Goal: Find specific page/section: Find specific page/section

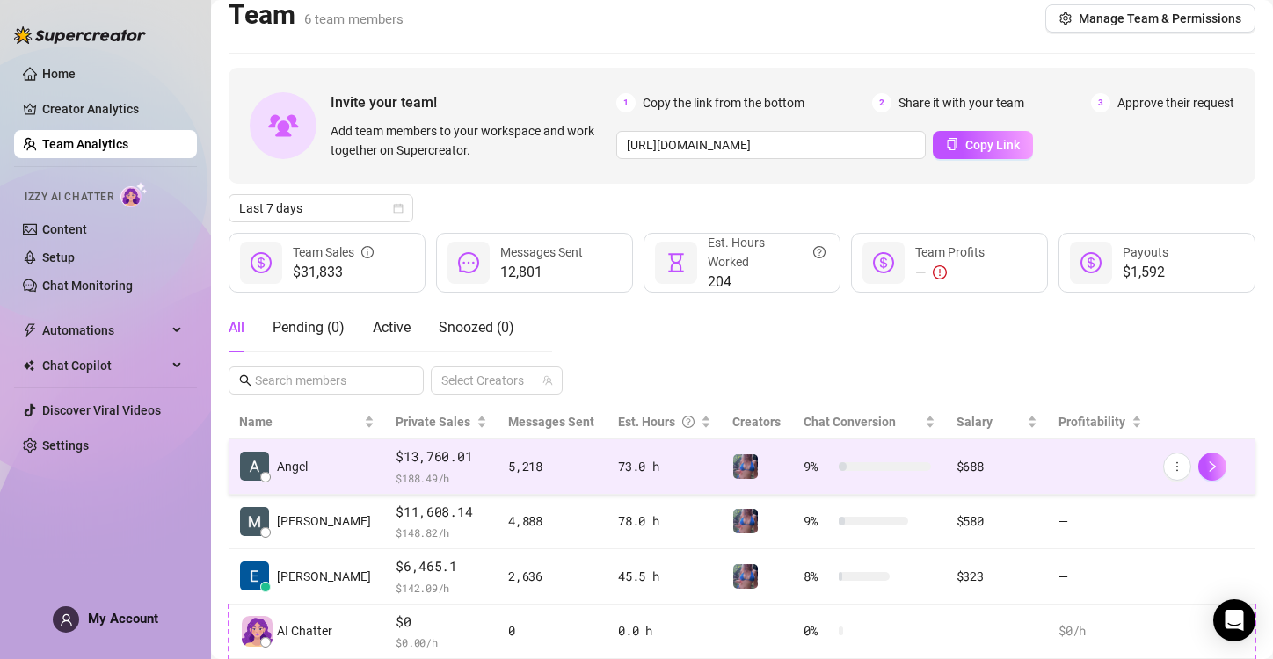
scroll to position [7, 0]
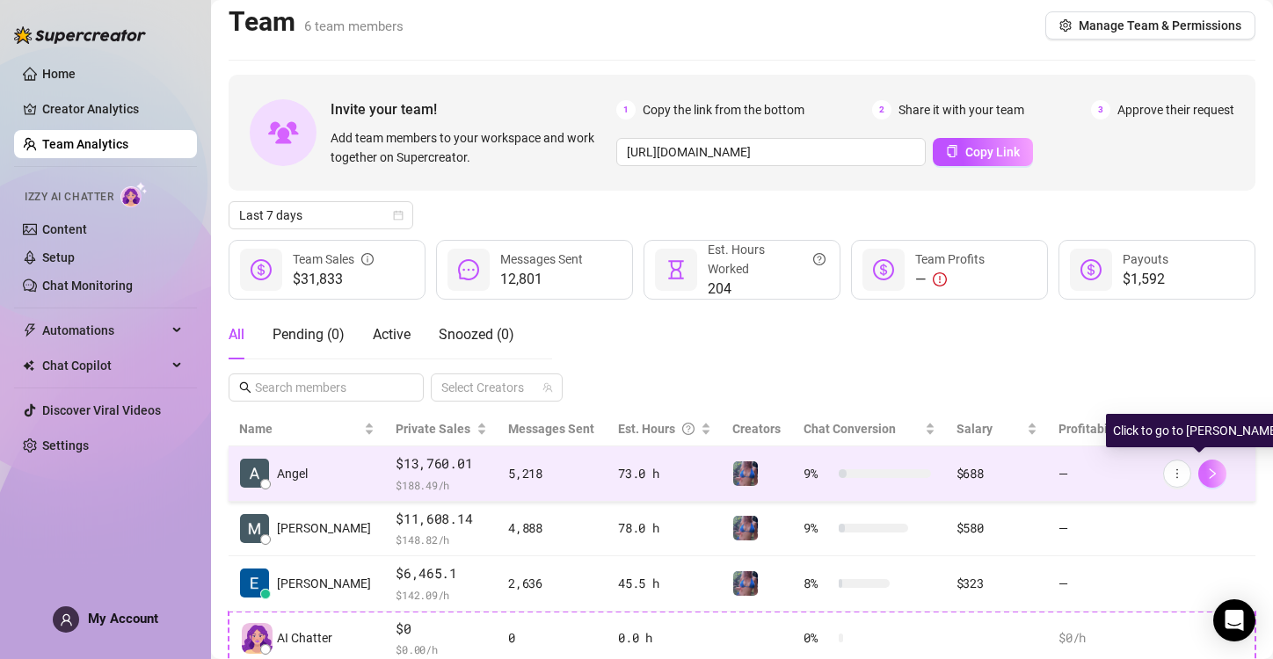
click at [1206, 471] on icon "right" at bounding box center [1212, 474] width 12 height 12
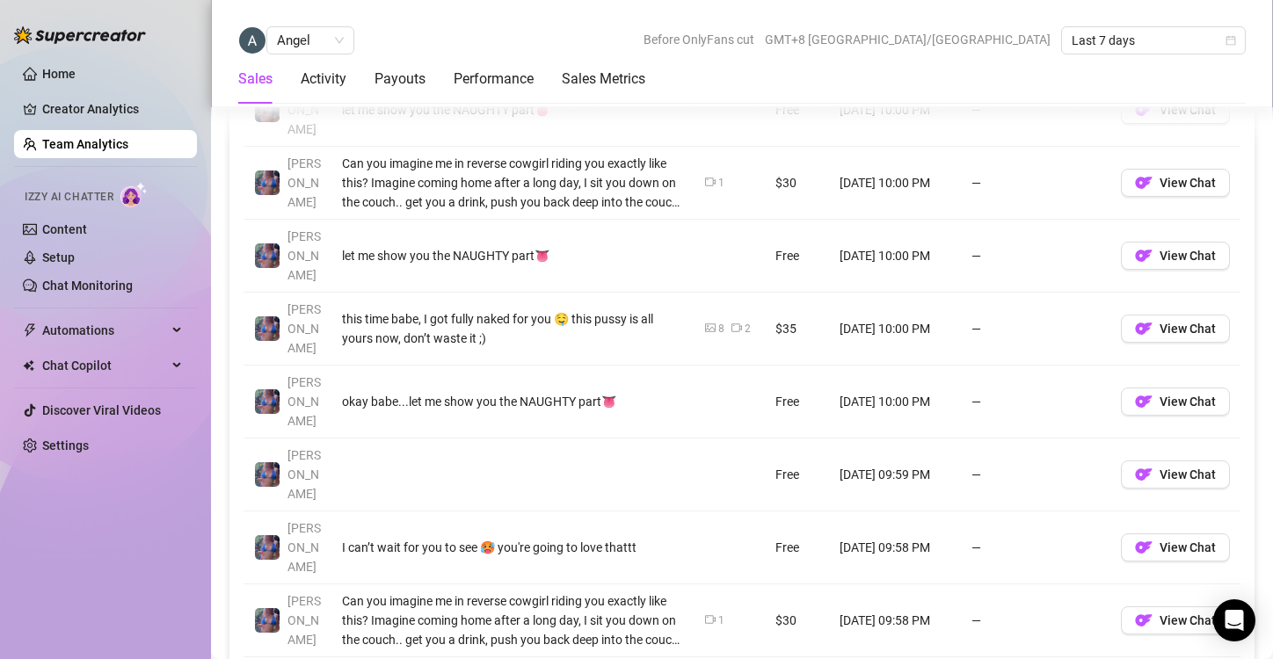
scroll to position [1445, 0]
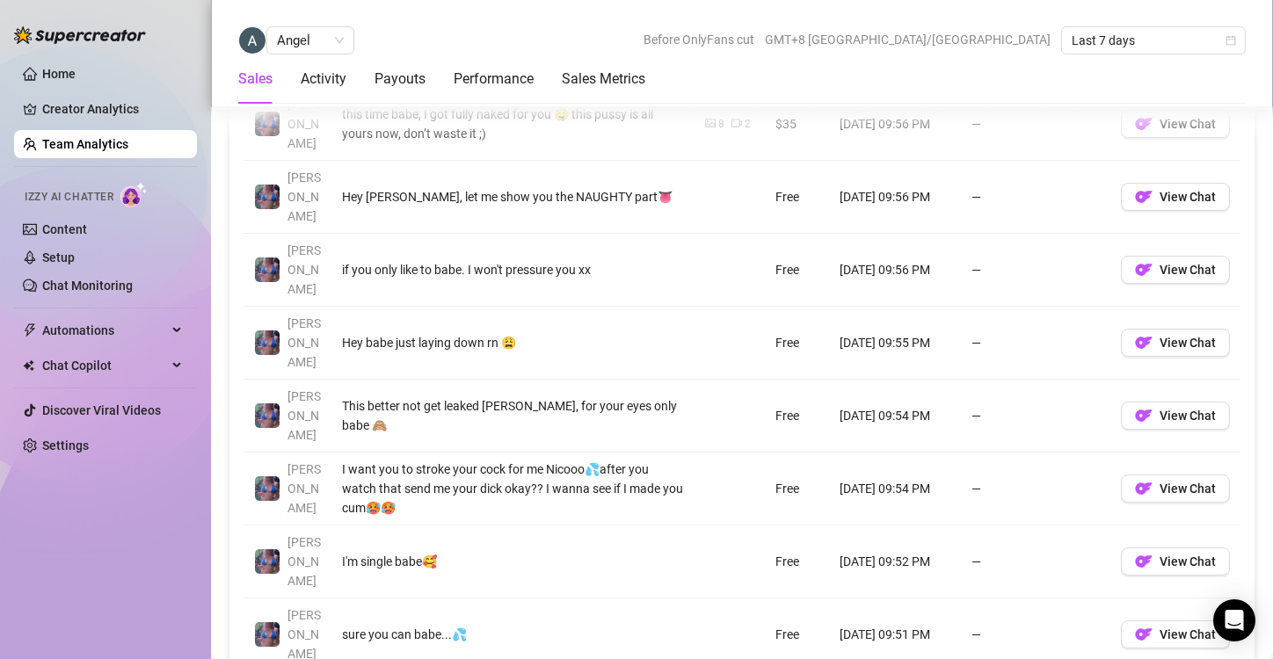
scroll to position [1504, 0]
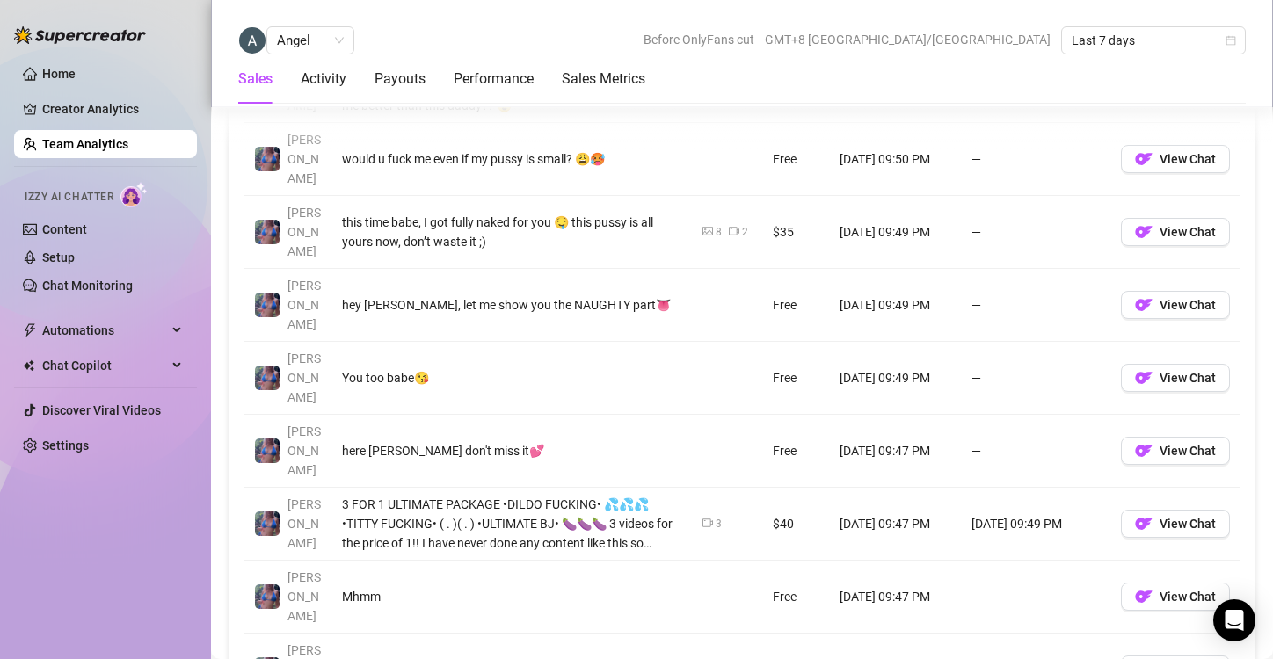
scroll to position [1389, 0]
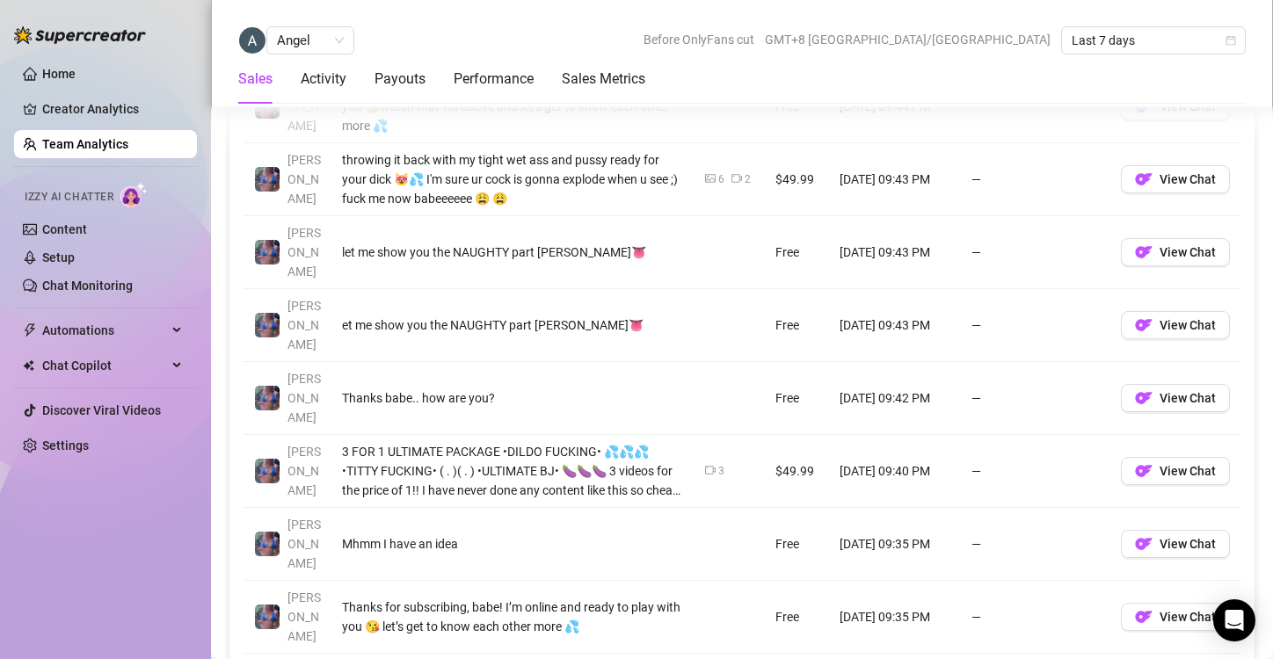
scroll to position [1515, 0]
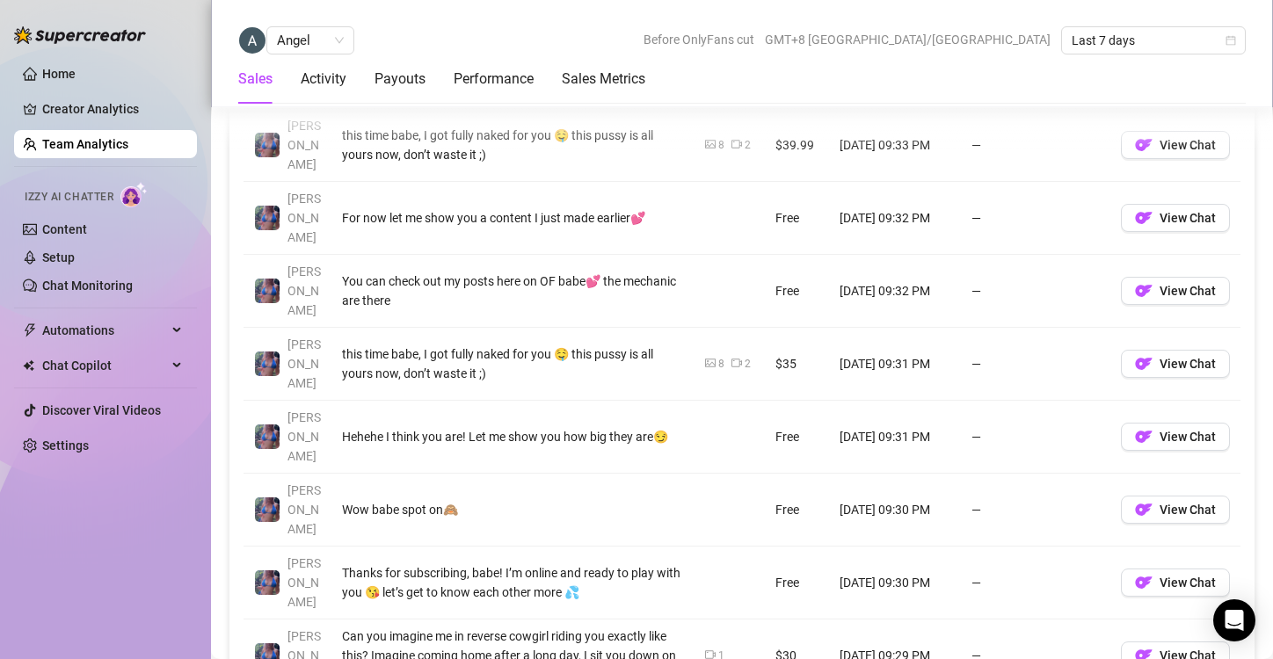
scroll to position [1476, 0]
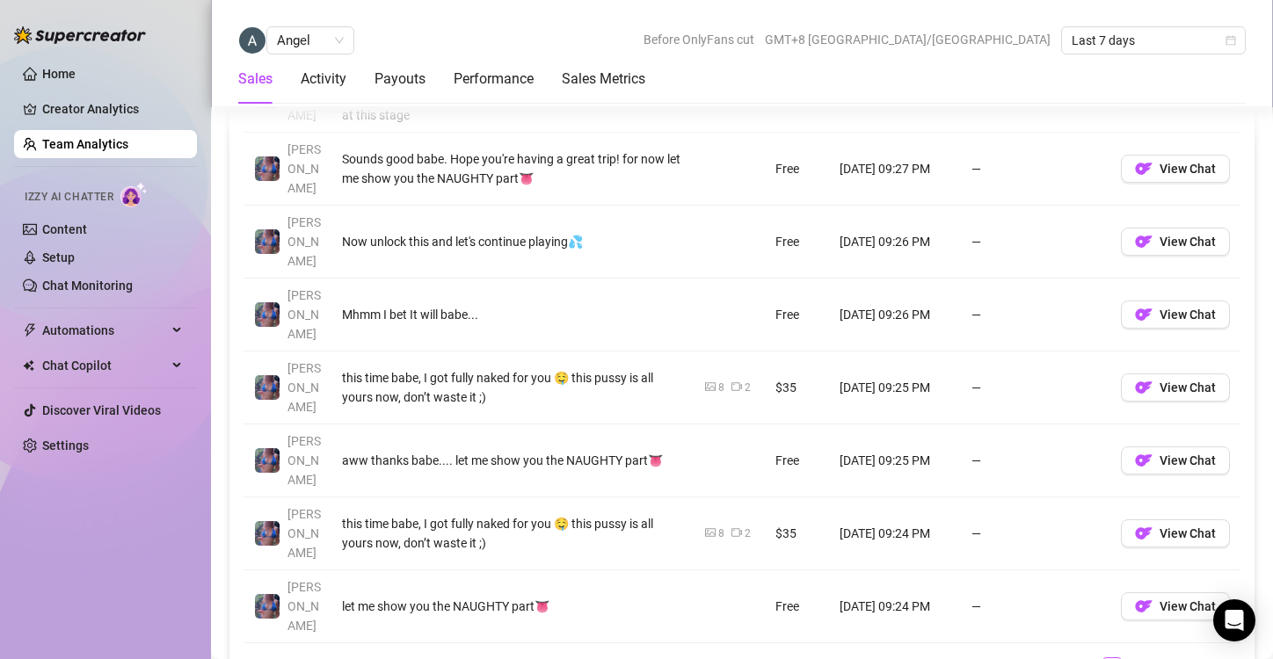
scroll to position [1563, 0]
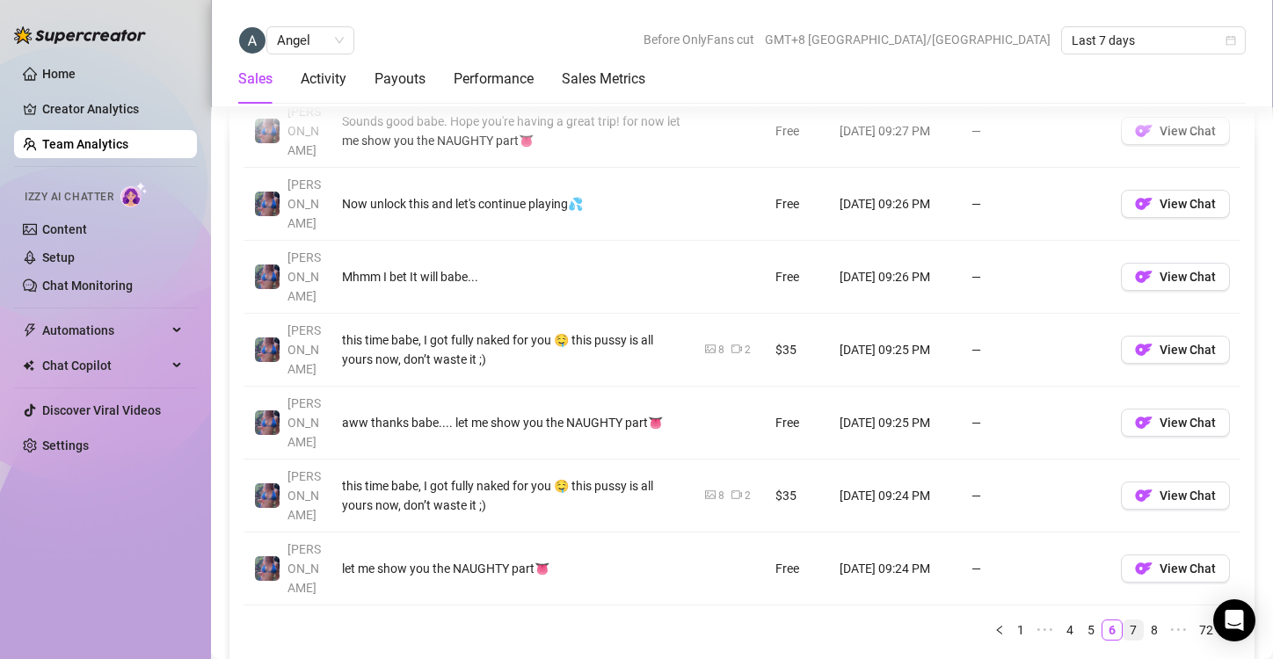
click at [1123, 620] on link "7" at bounding box center [1132, 629] width 19 height 19
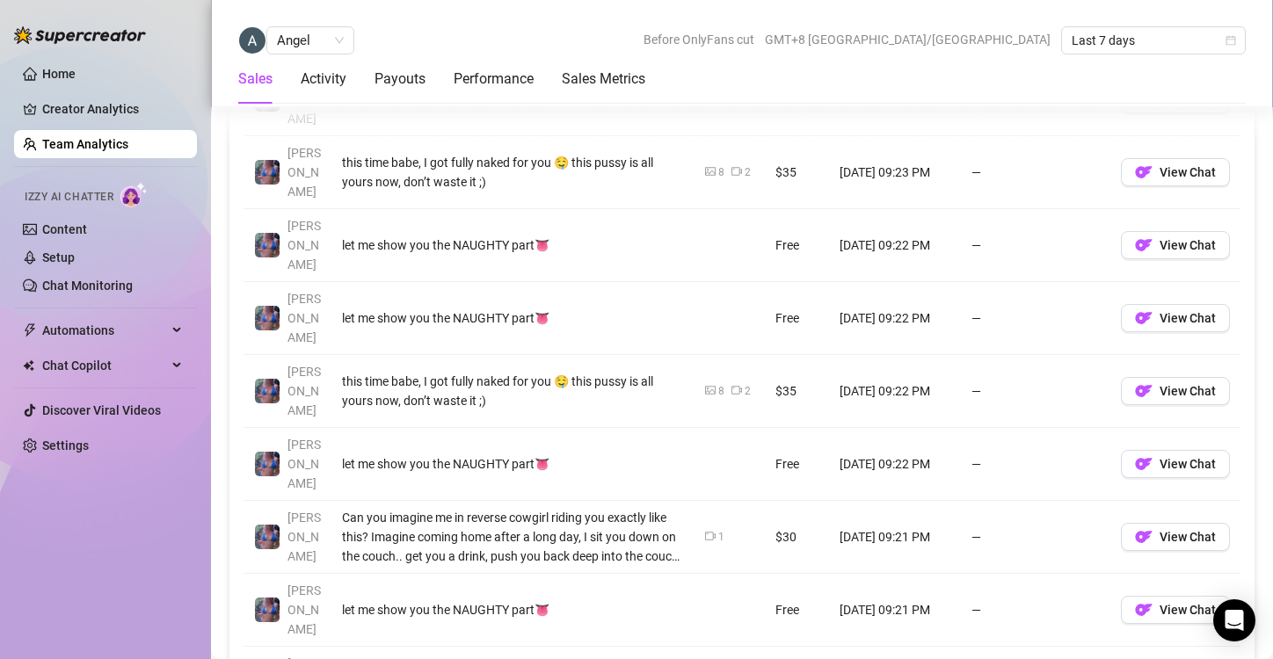
scroll to position [1500, 0]
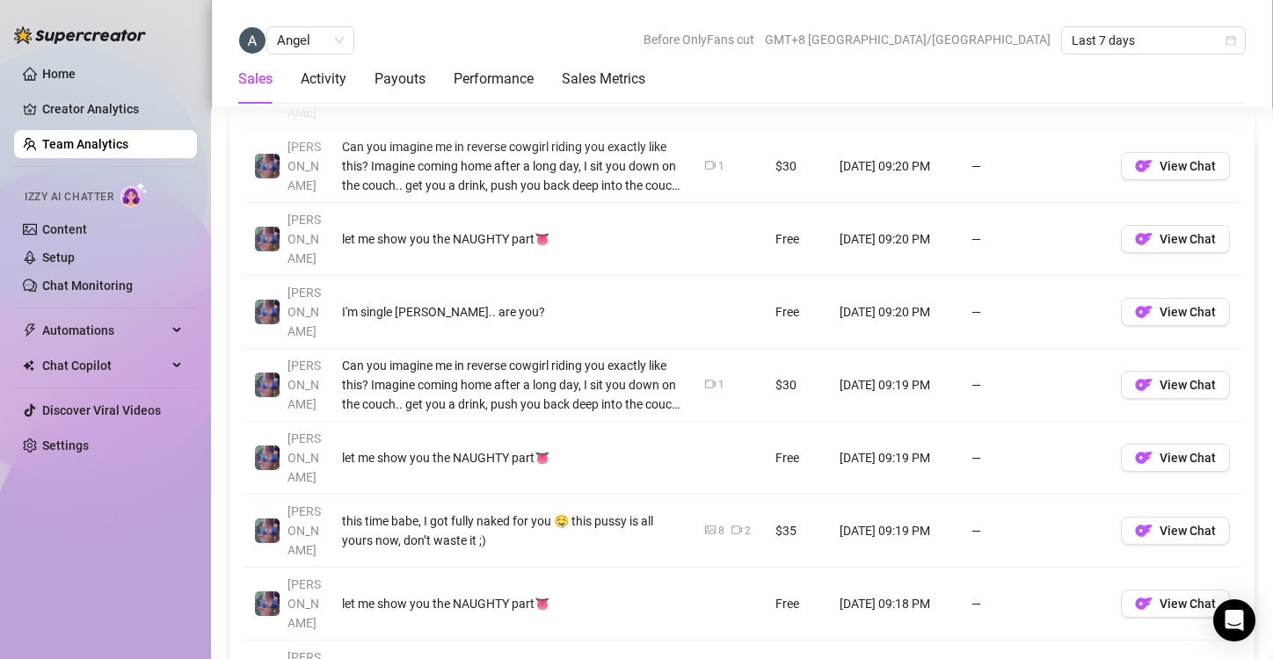
scroll to position [1424, 0]
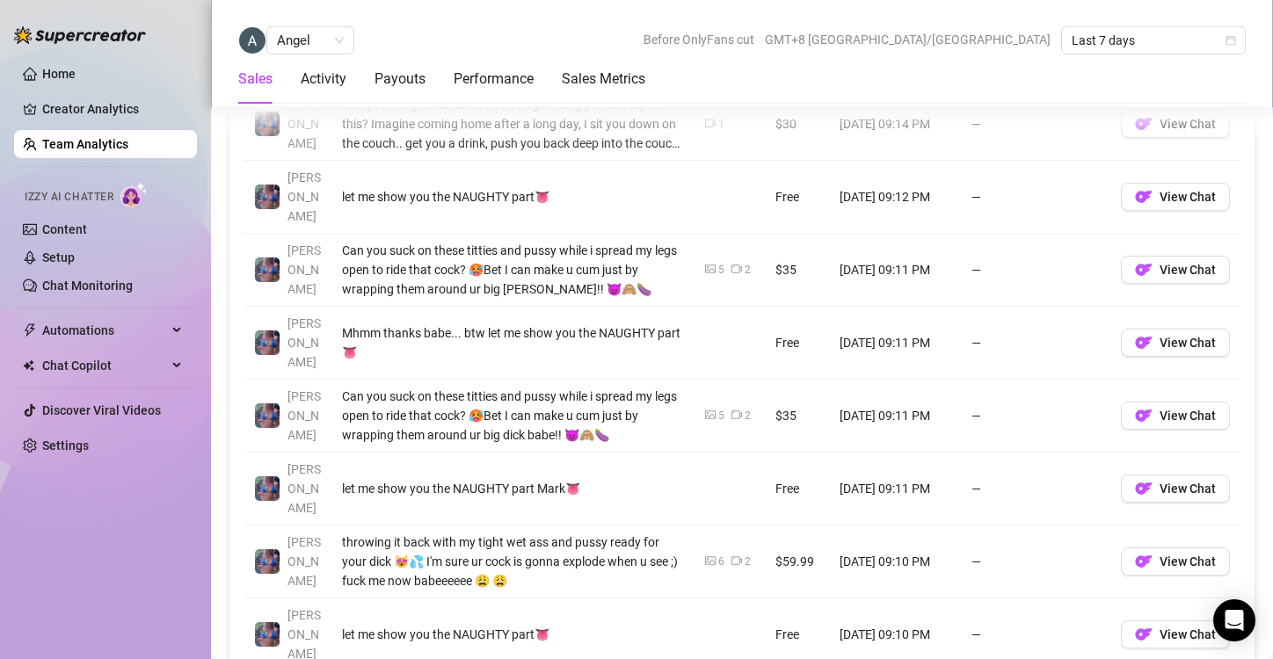
click at [67, 137] on link "Team Analytics" at bounding box center [85, 144] width 86 height 14
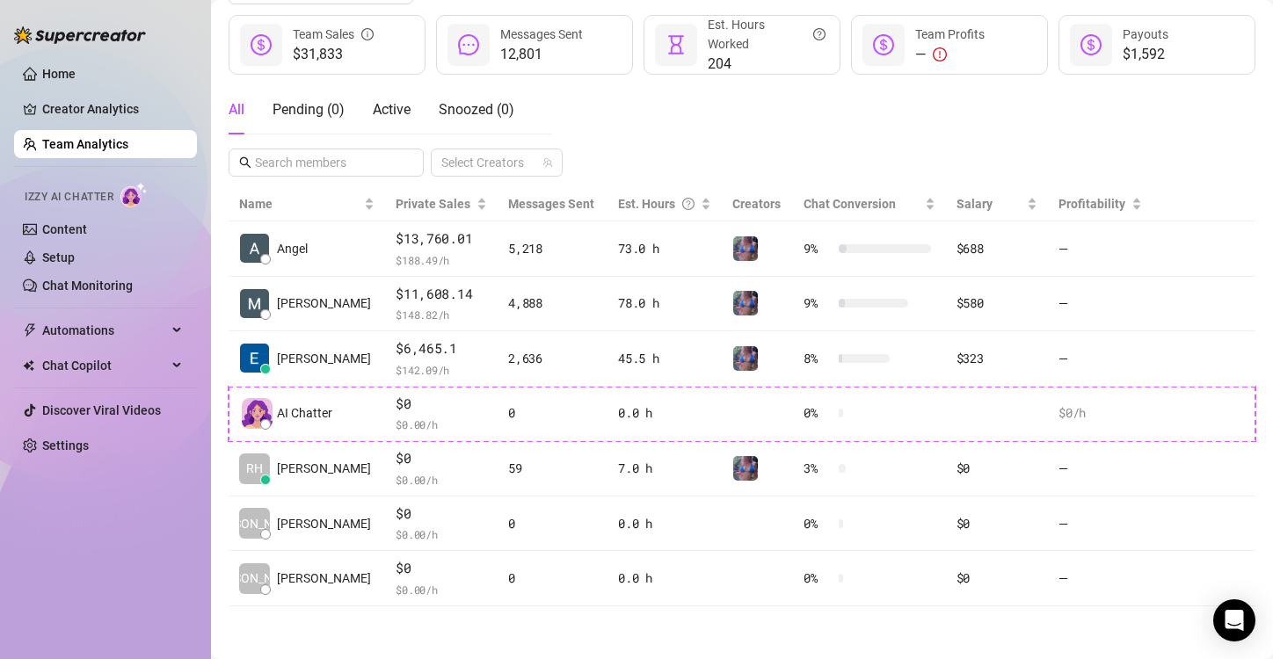
scroll to position [229, 0]
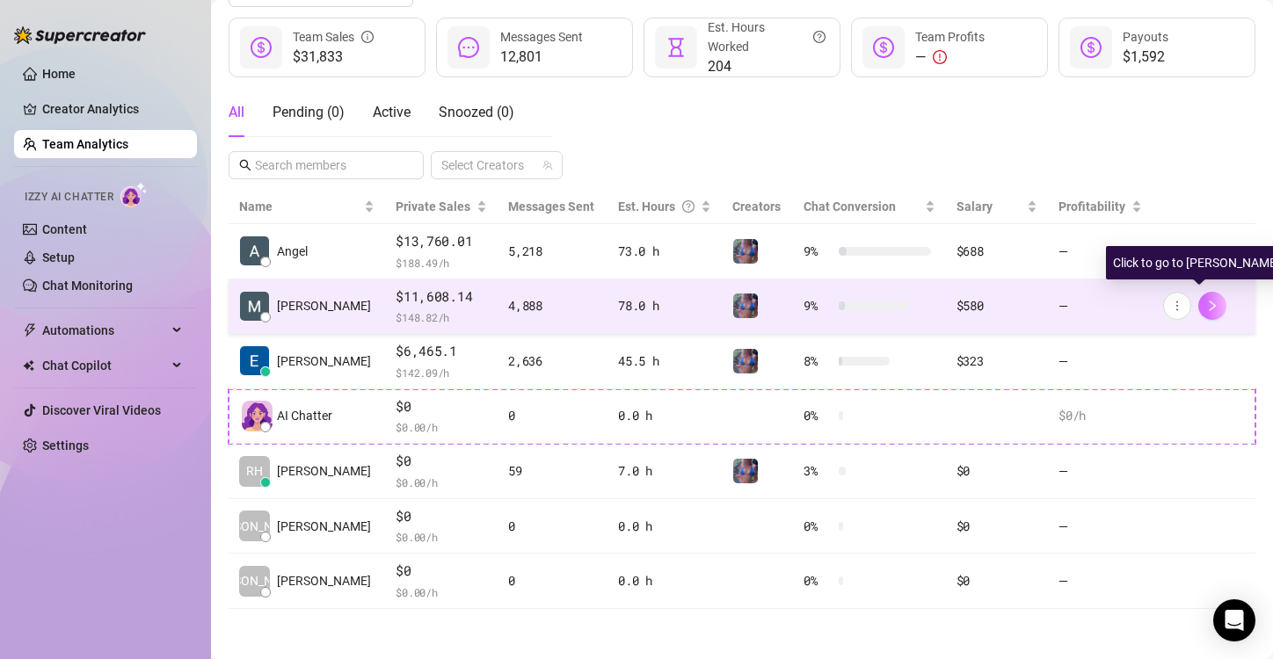
click at [1205, 300] on button "button" at bounding box center [1212, 306] width 28 height 28
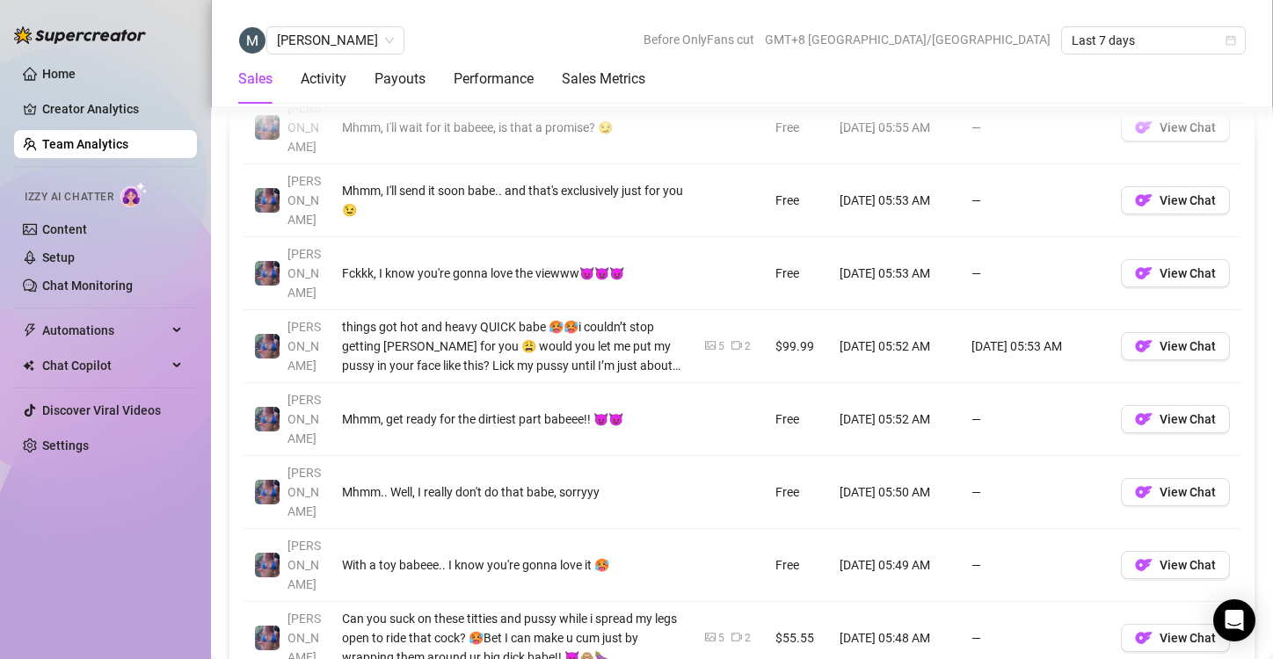
scroll to position [1428, 0]
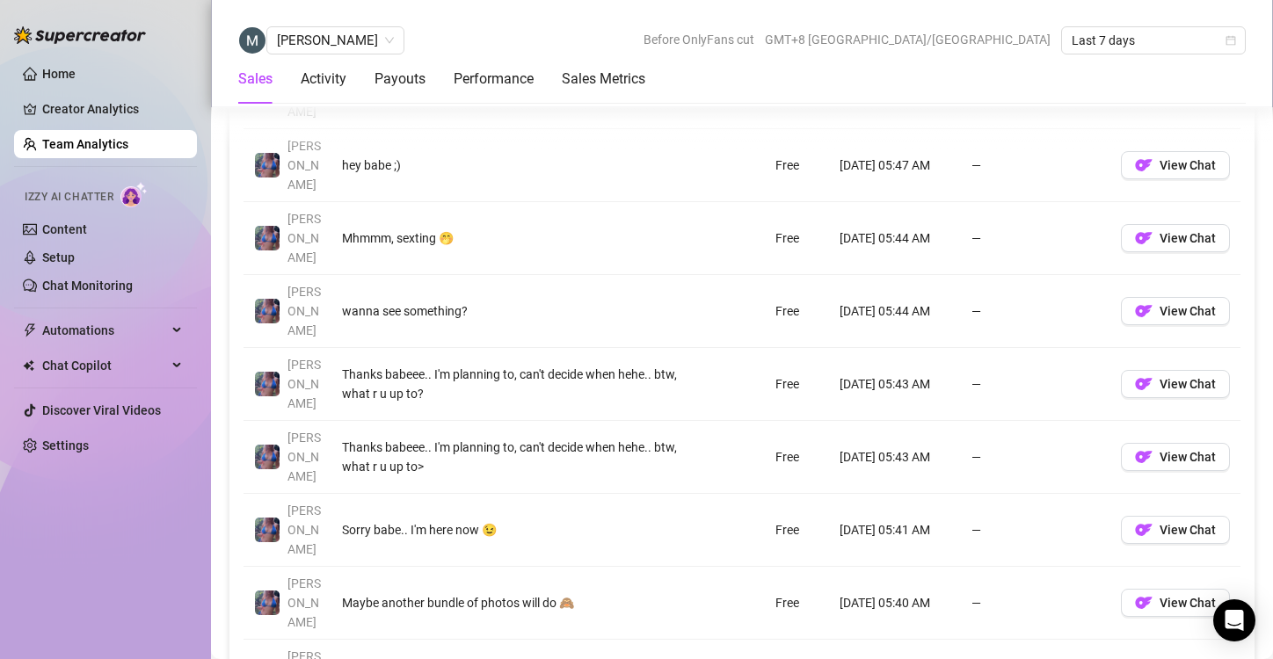
scroll to position [1389, 0]
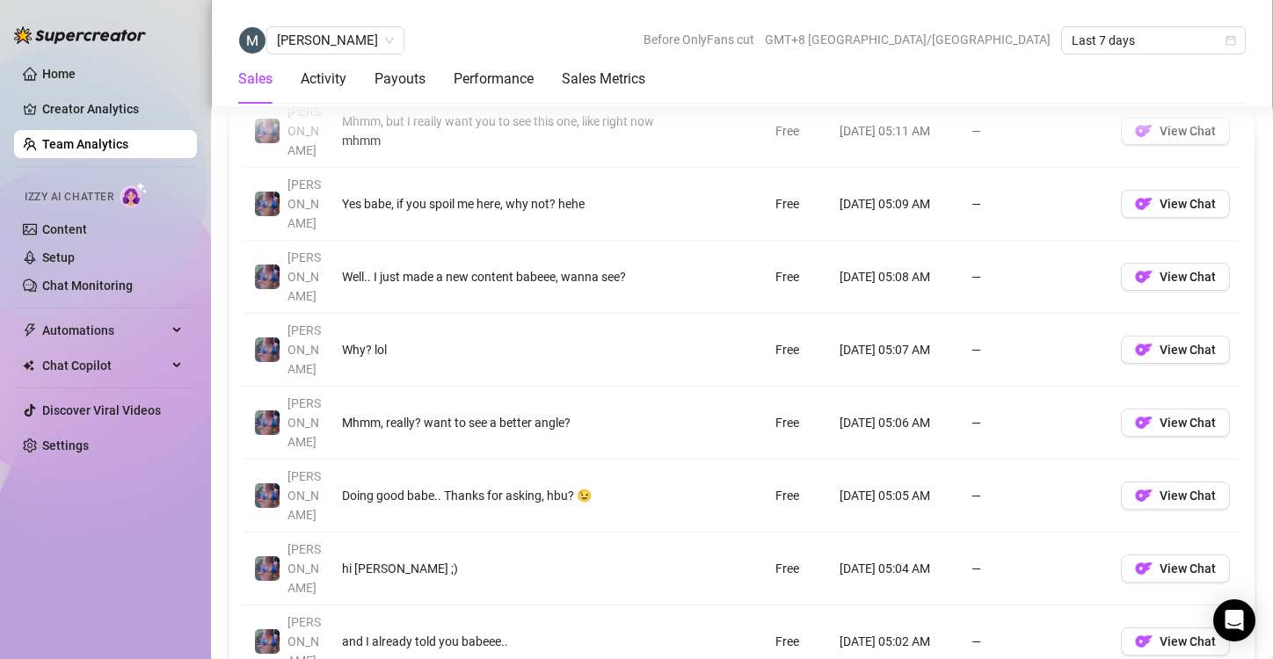
scroll to position [1418, 0]
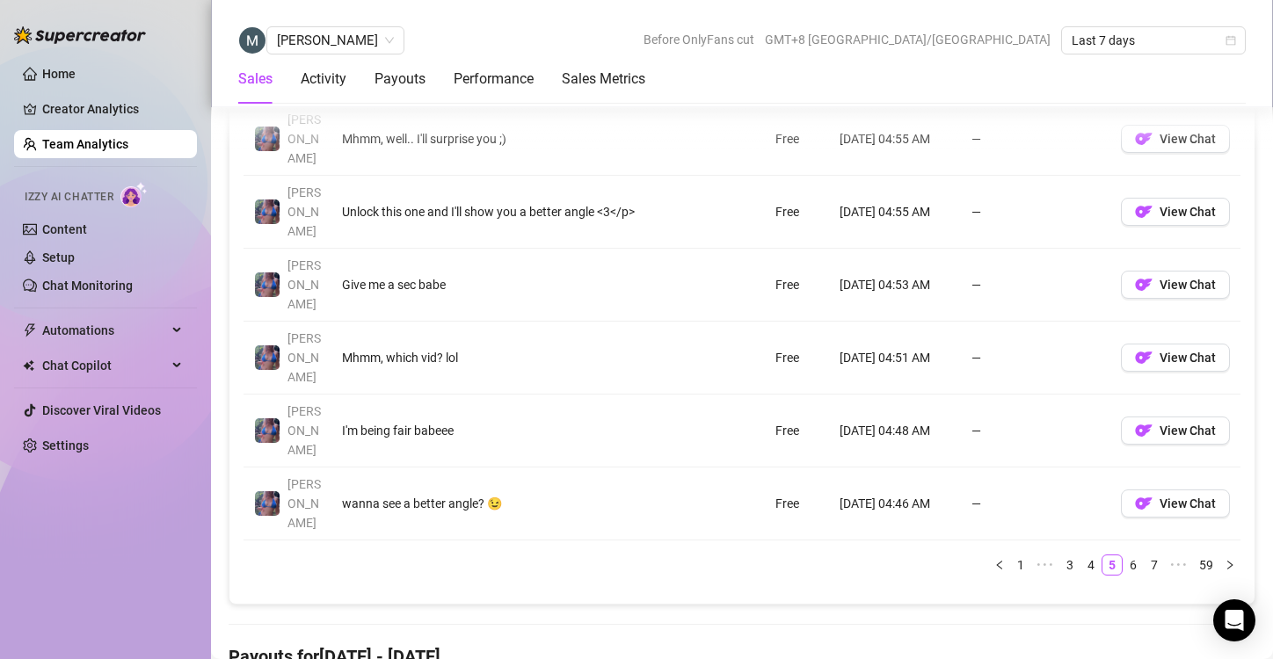
scroll to position [1628, 0]
click at [1123, 555] on link "6" at bounding box center [1132, 564] width 19 height 19
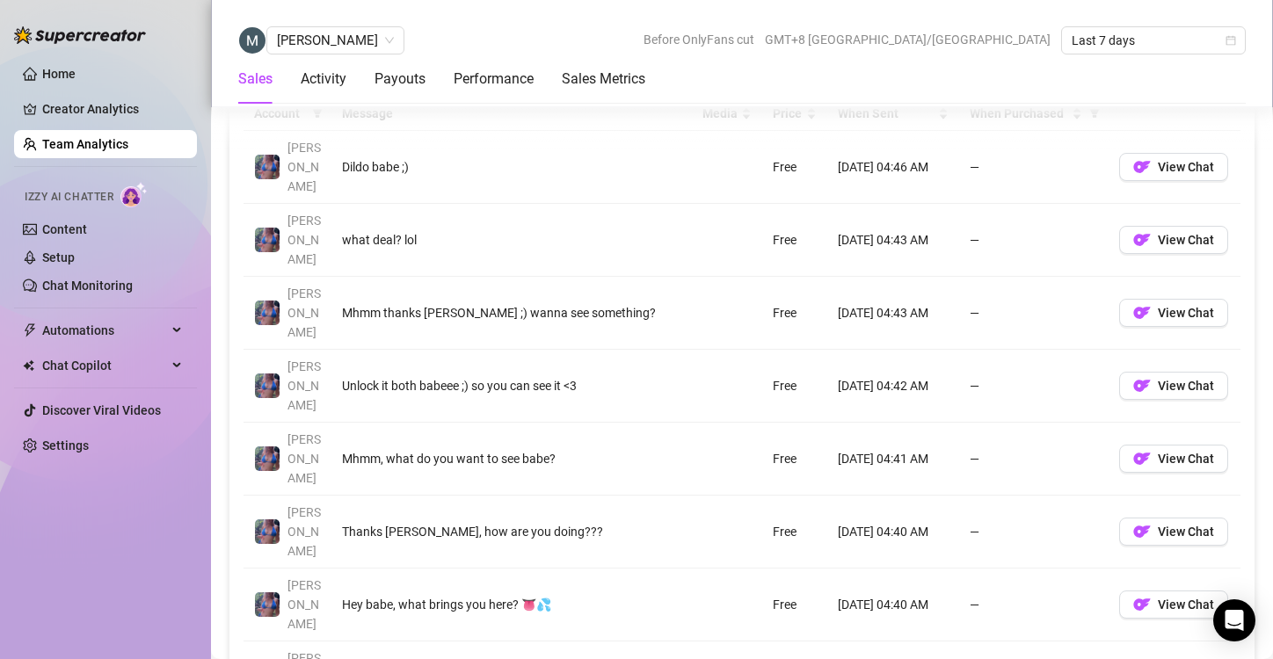
scroll to position [1361, 0]
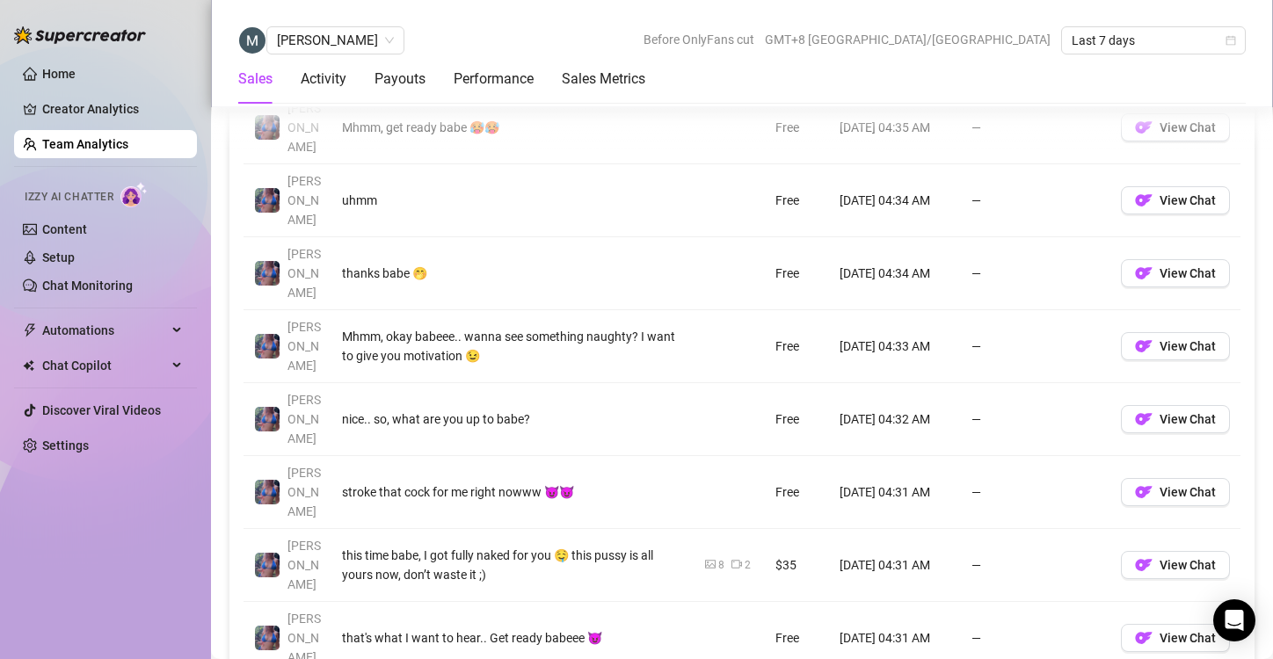
scroll to position [1429, 0]
